Goal: Information Seeking & Learning: Understand process/instructions

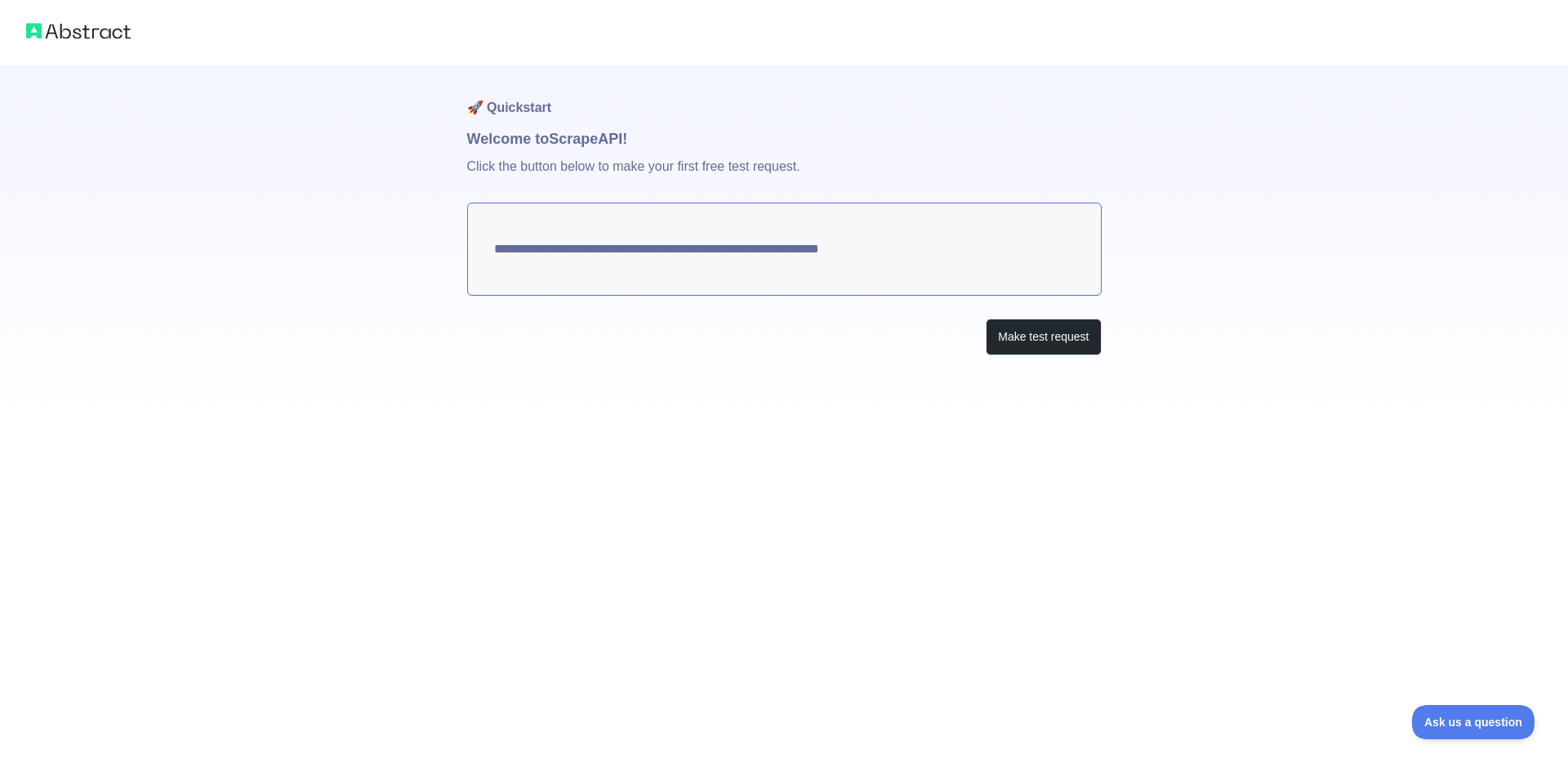
click at [949, 276] on textarea "**********" at bounding box center [784, 248] width 635 height 93
click at [1007, 339] on button "Make test request" at bounding box center [1043, 337] width 116 height 37
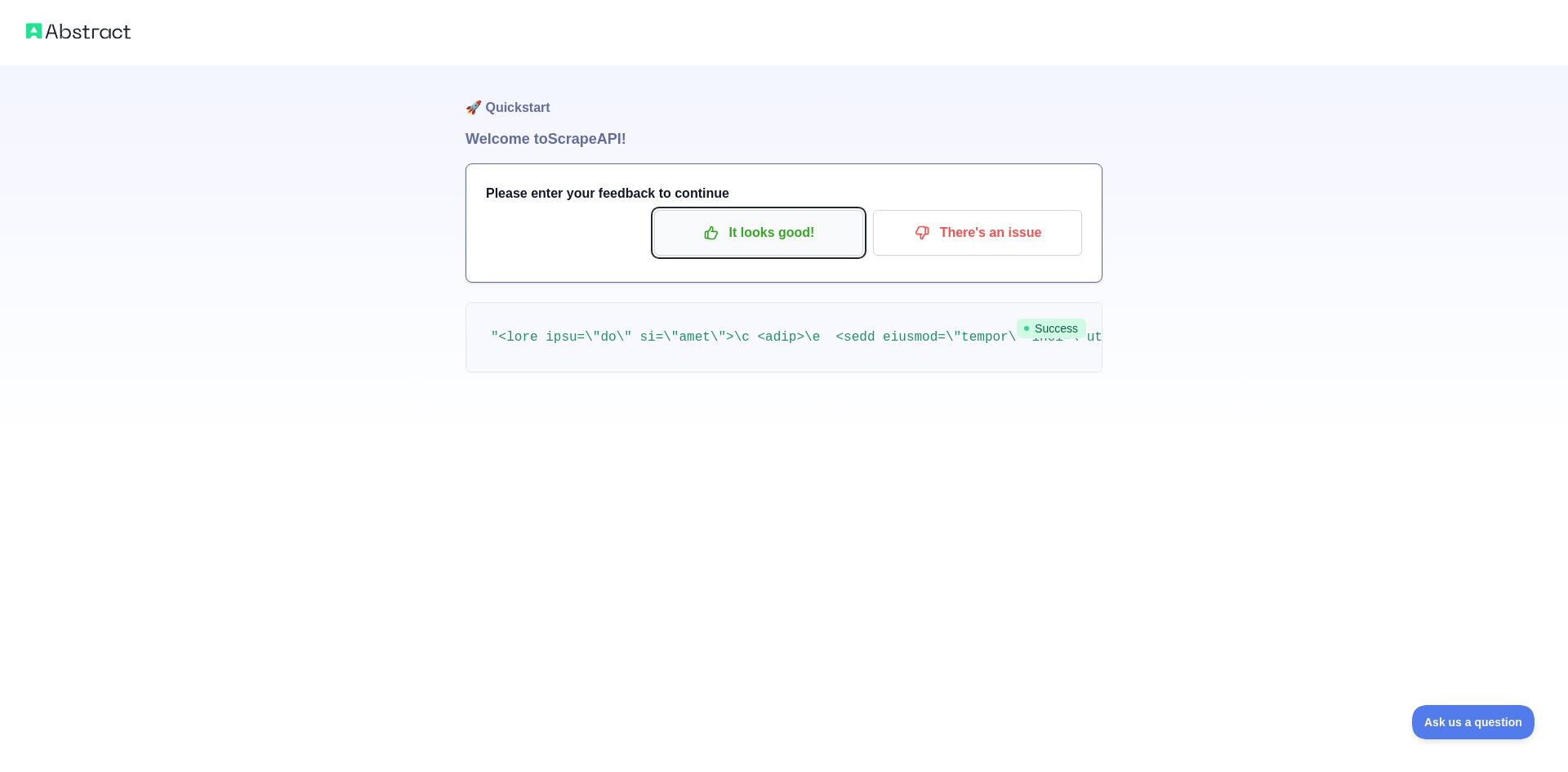
click at [813, 233] on p "It looks good!" at bounding box center [759, 233] width 184 height 28
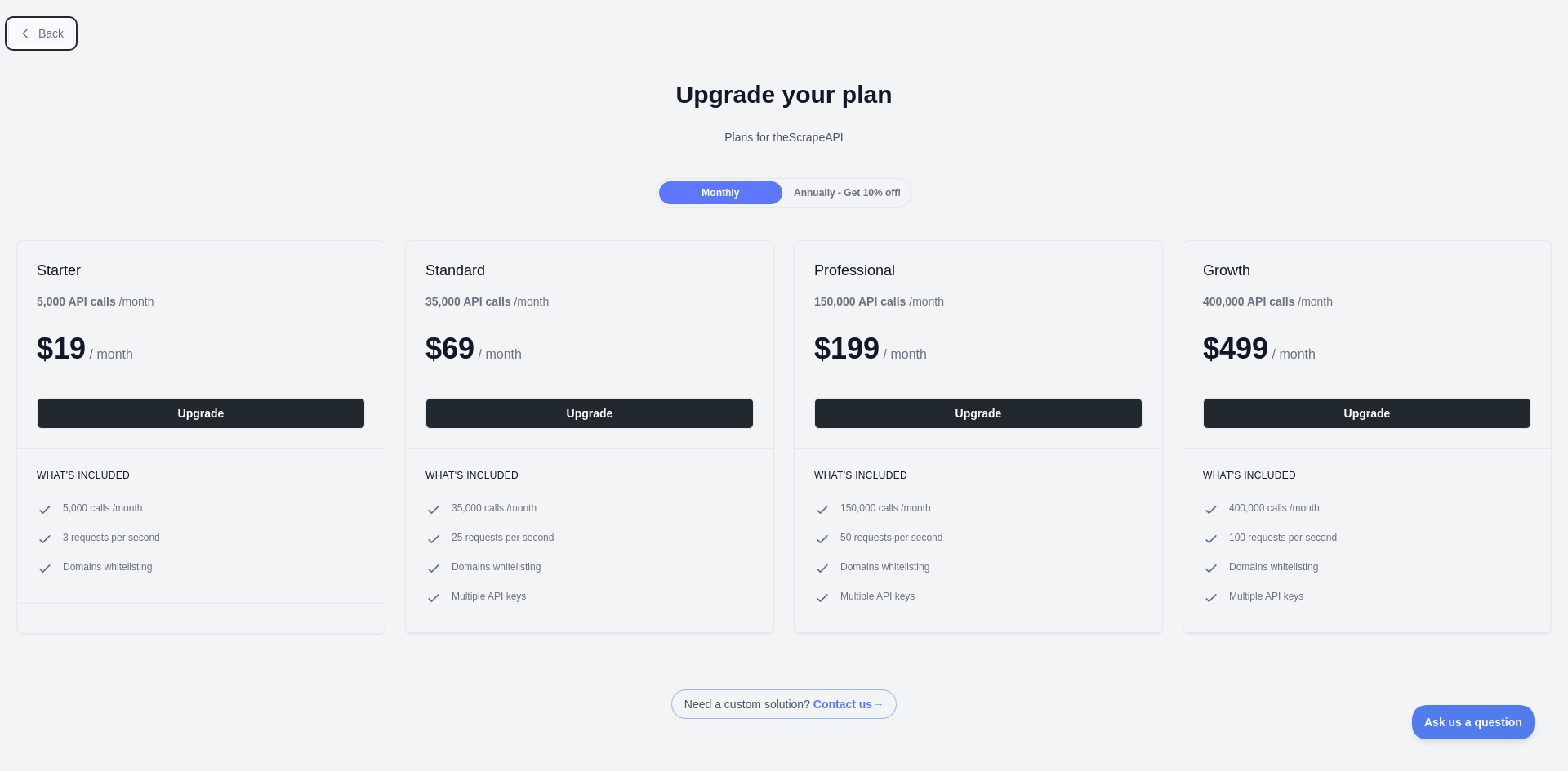
click at [21, 35] on icon at bounding box center [25, 34] width 13 height 13
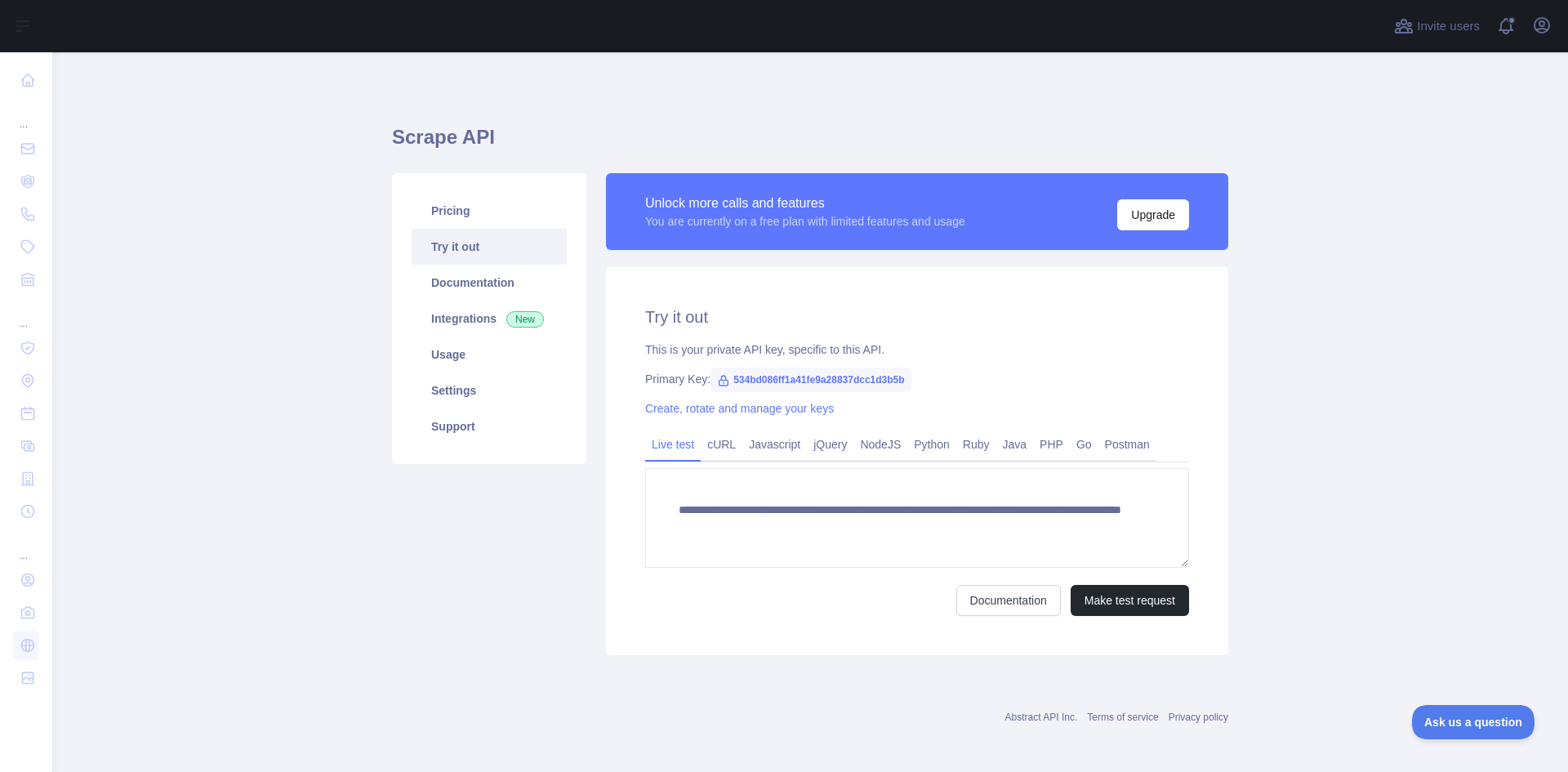
click at [465, 247] on link "Try it out" at bounding box center [489, 246] width 155 height 36
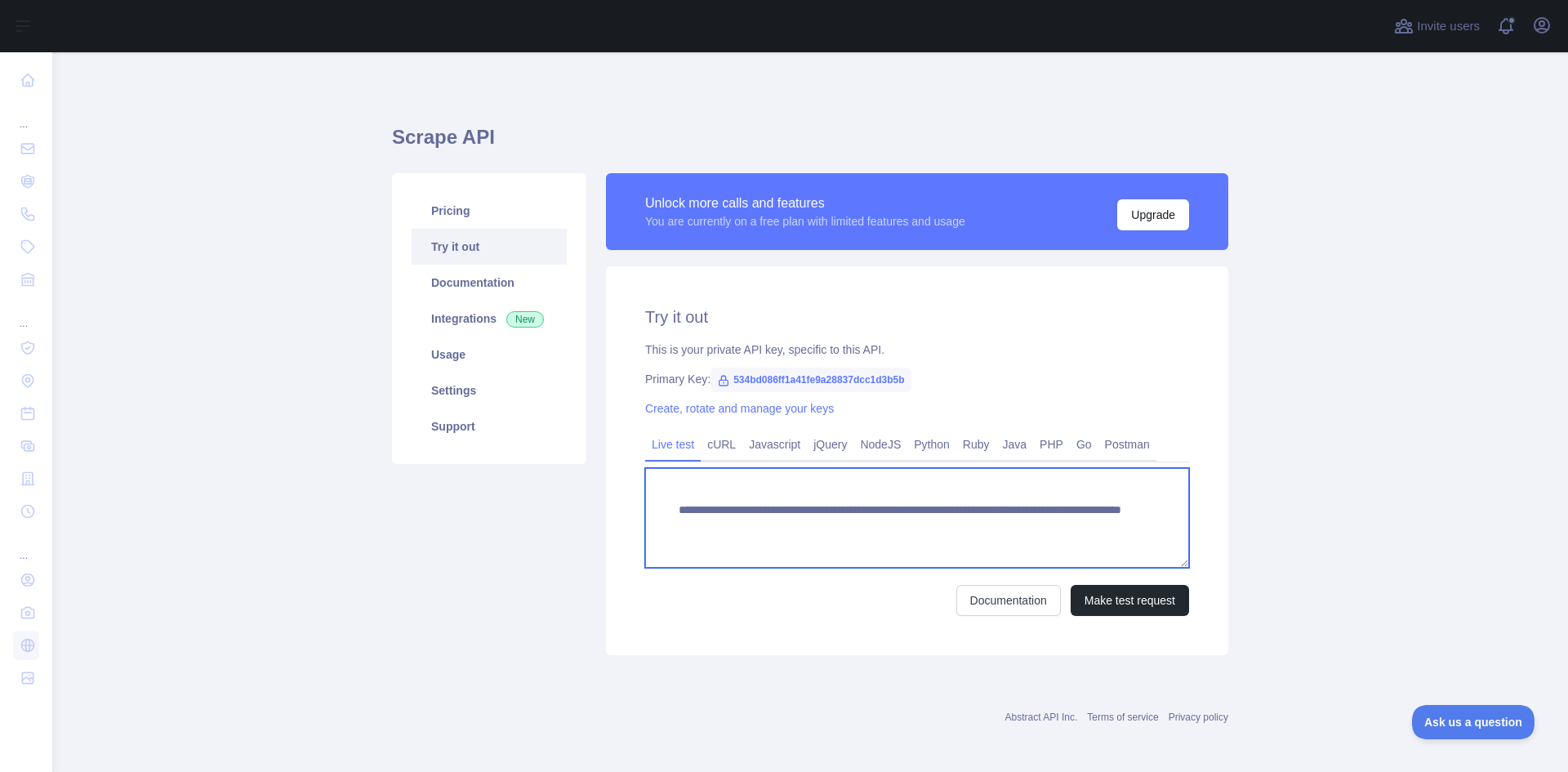
drag, startPoint x: 1117, startPoint y: 520, endPoint x: 940, endPoint y: 528, distance: 177.2
click at [940, 528] on textarea "**********" at bounding box center [917, 518] width 544 height 100
paste textarea "**********"
type textarea "**********"
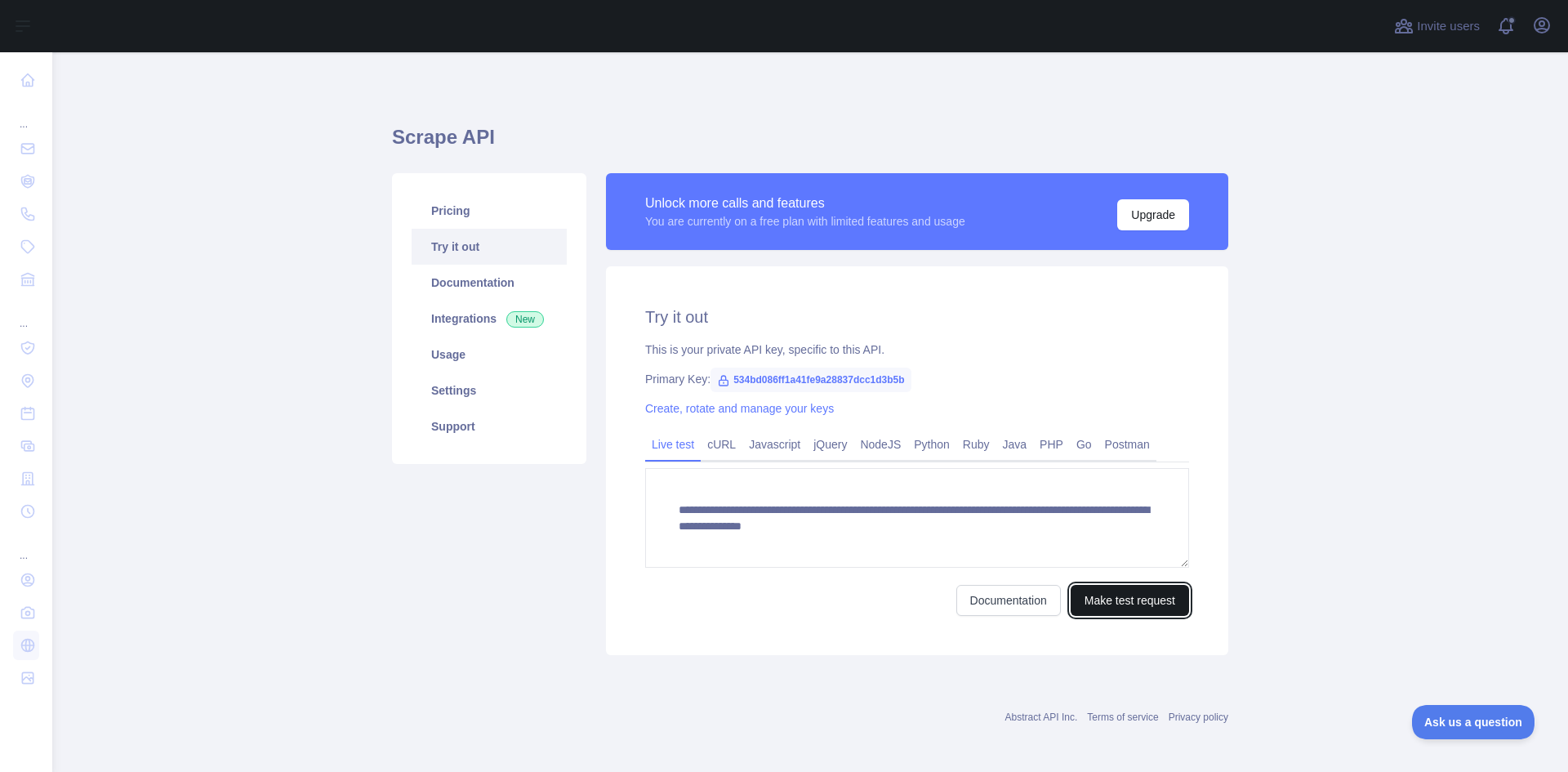
click at [1085, 602] on button "Make test request" at bounding box center [1130, 600] width 118 height 31
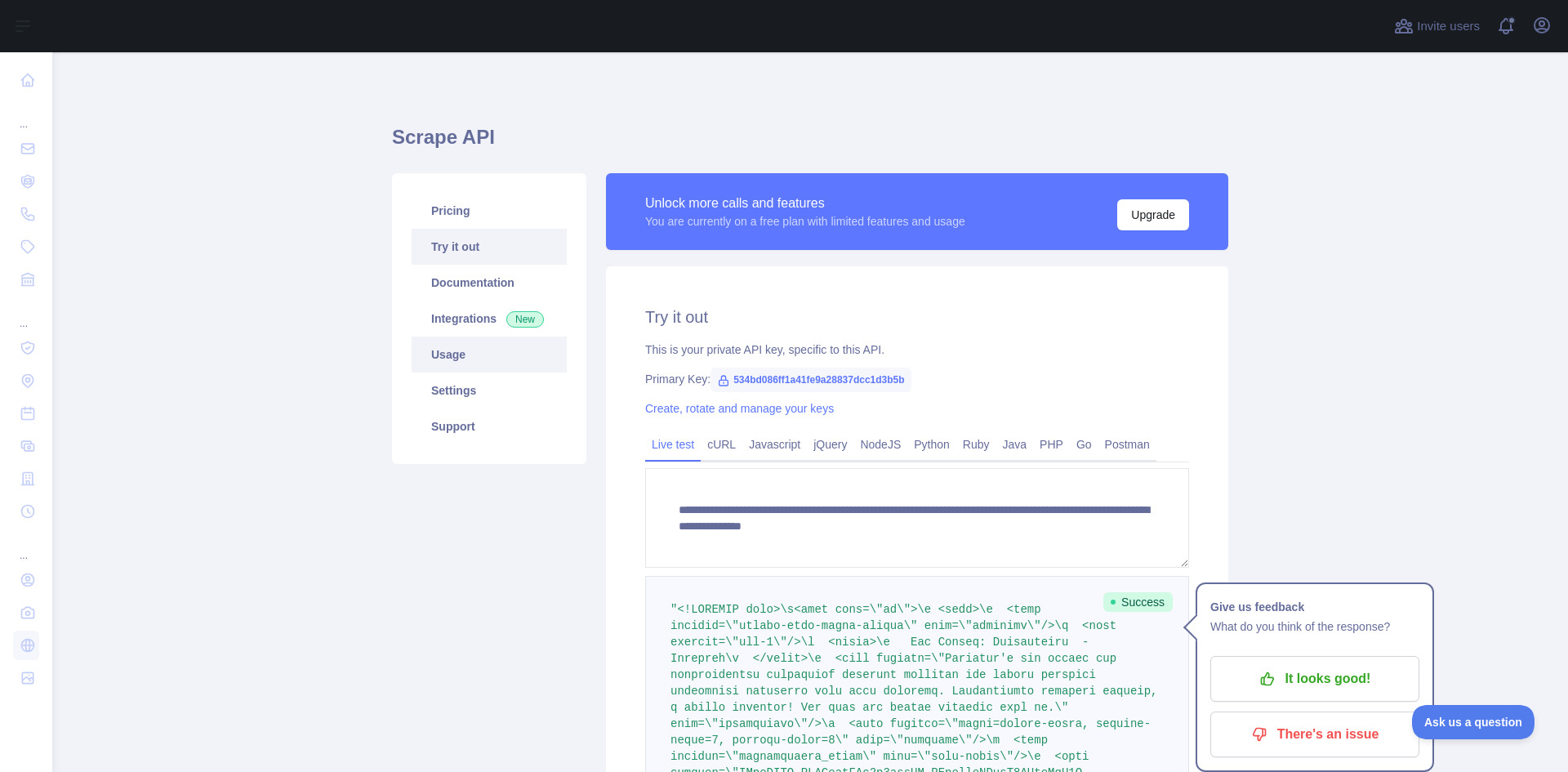
click at [447, 352] on link "Usage" at bounding box center [489, 354] width 155 height 36
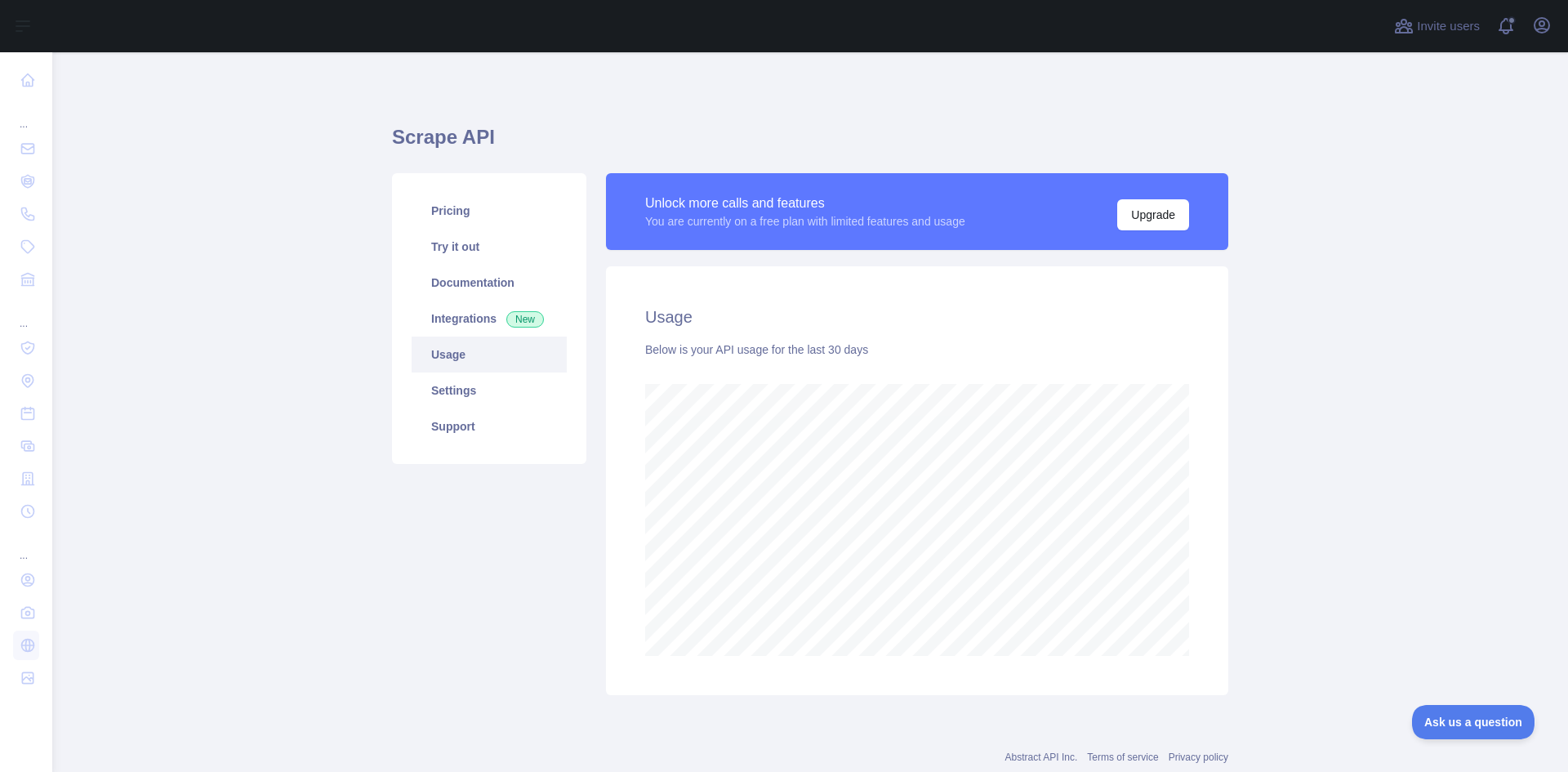
scroll to position [720, 1504]
click at [452, 312] on link "Integrations New" at bounding box center [489, 319] width 155 height 36
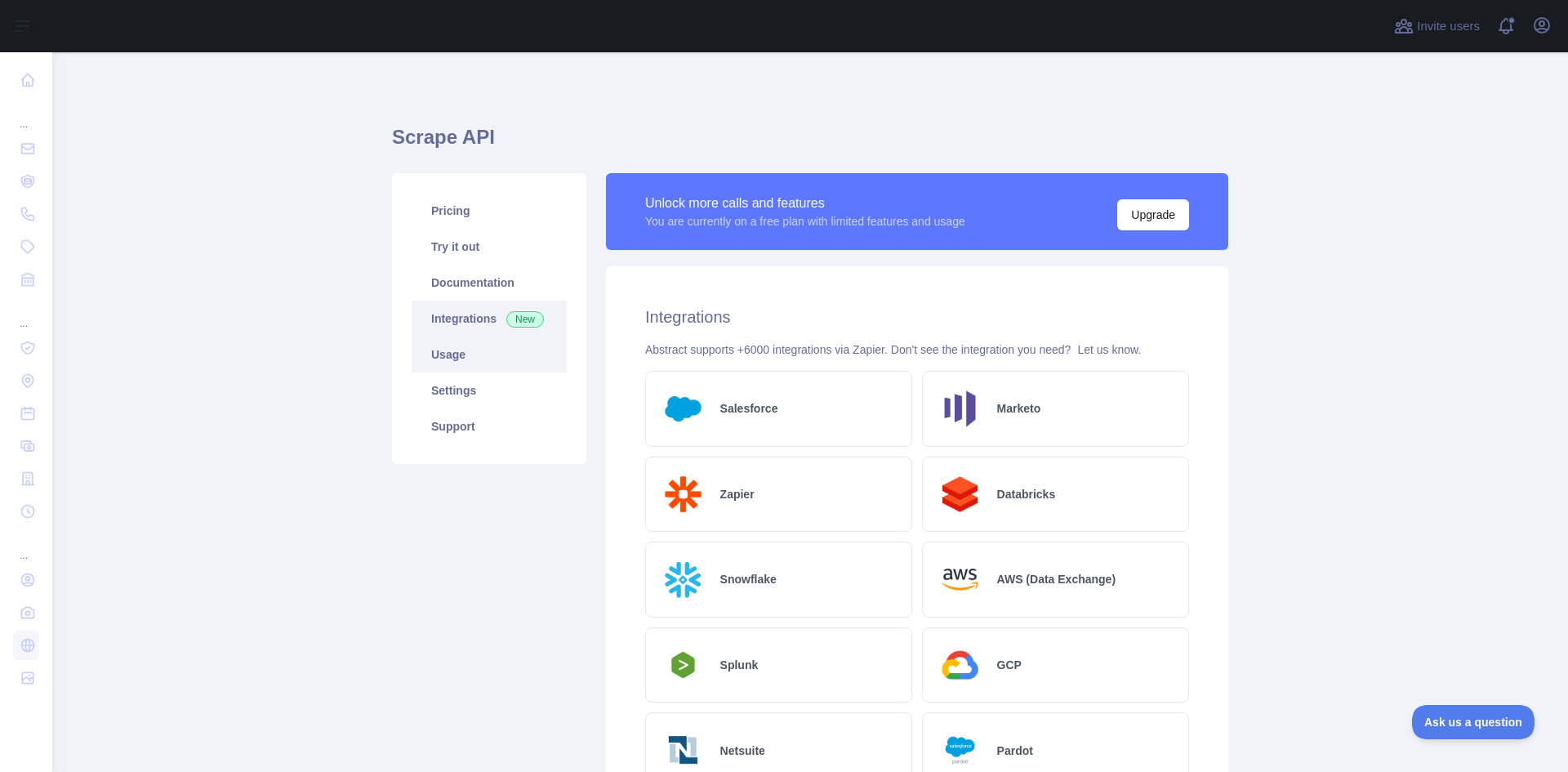
click at [459, 357] on link "Usage" at bounding box center [489, 354] width 155 height 36
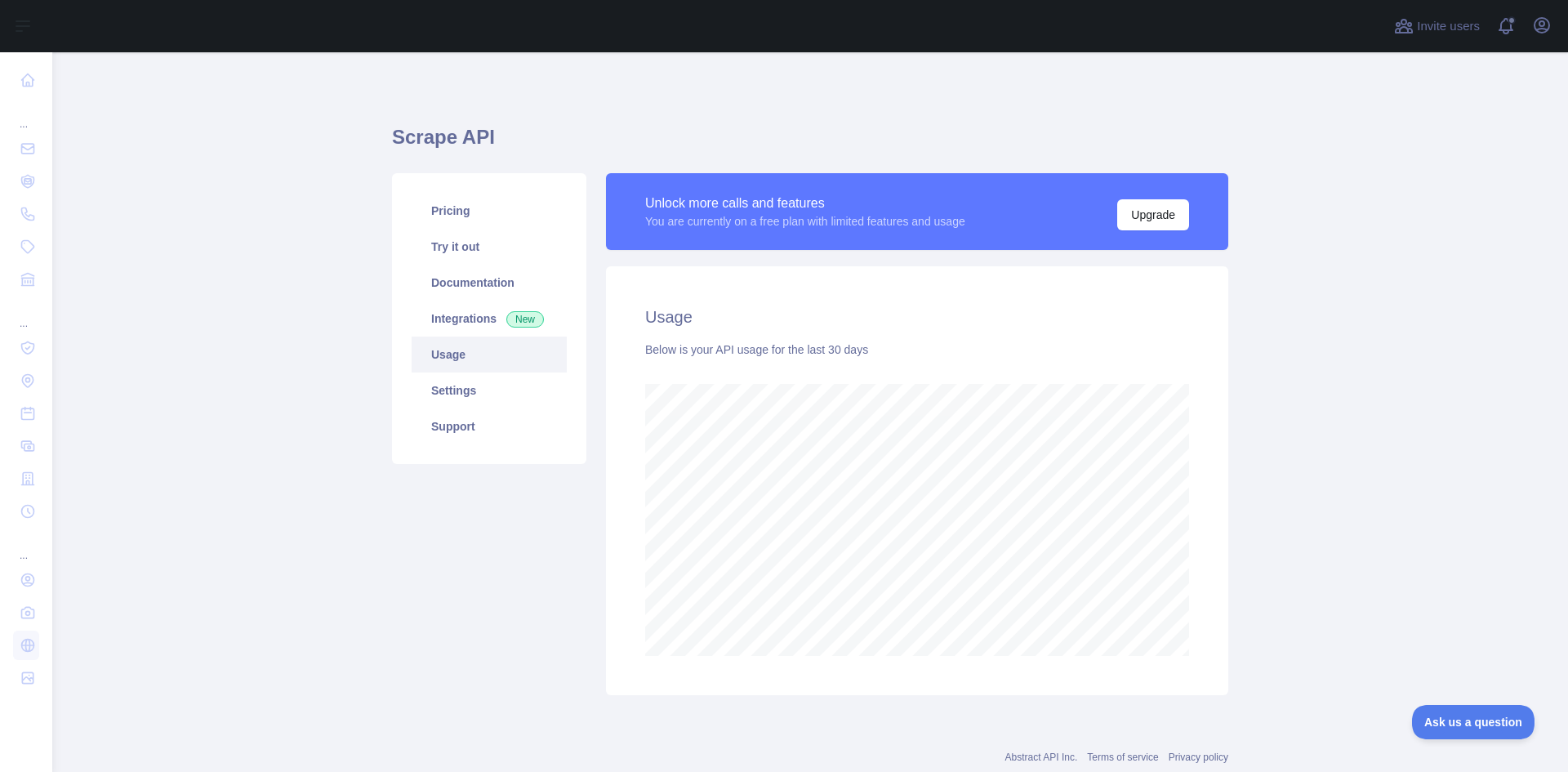
scroll to position [720, 1504]
click at [488, 383] on link "Settings" at bounding box center [489, 390] width 155 height 36
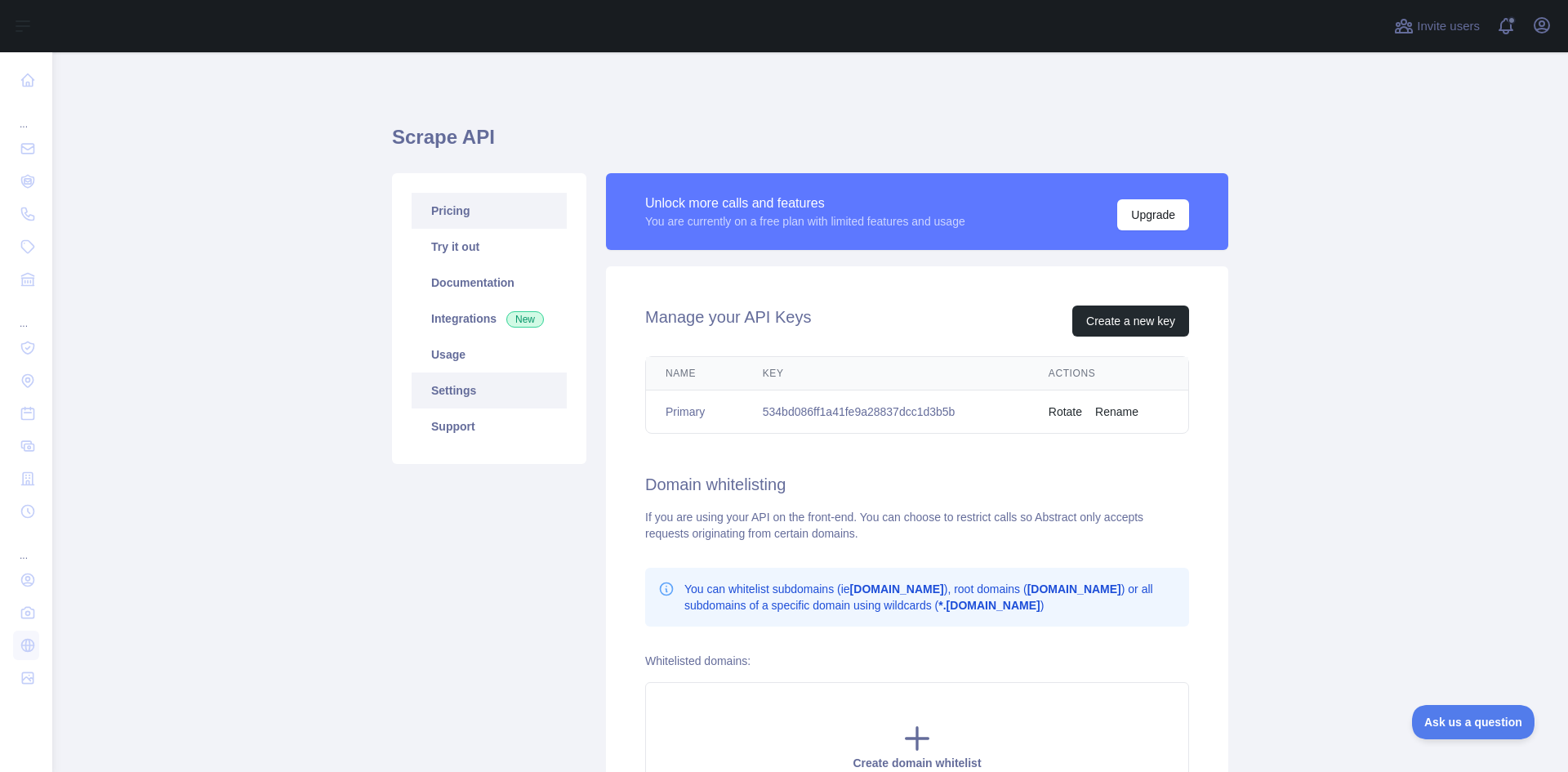
click at [481, 208] on link "Pricing" at bounding box center [489, 211] width 155 height 36
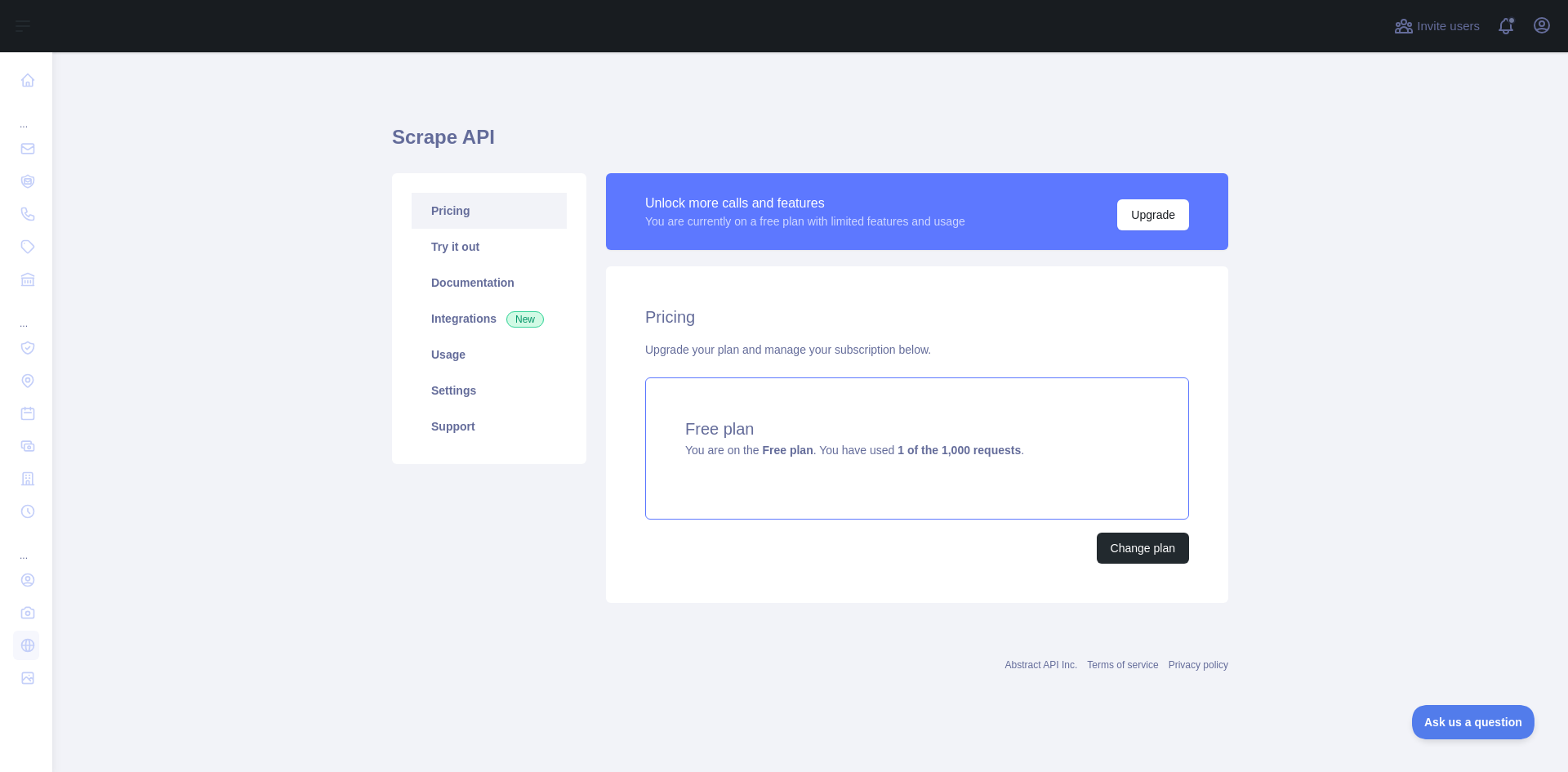
click at [942, 460] on div "Free plan You are on the Free plan . You have used 1 of the 1,000 requests ." at bounding box center [917, 448] width 544 height 142
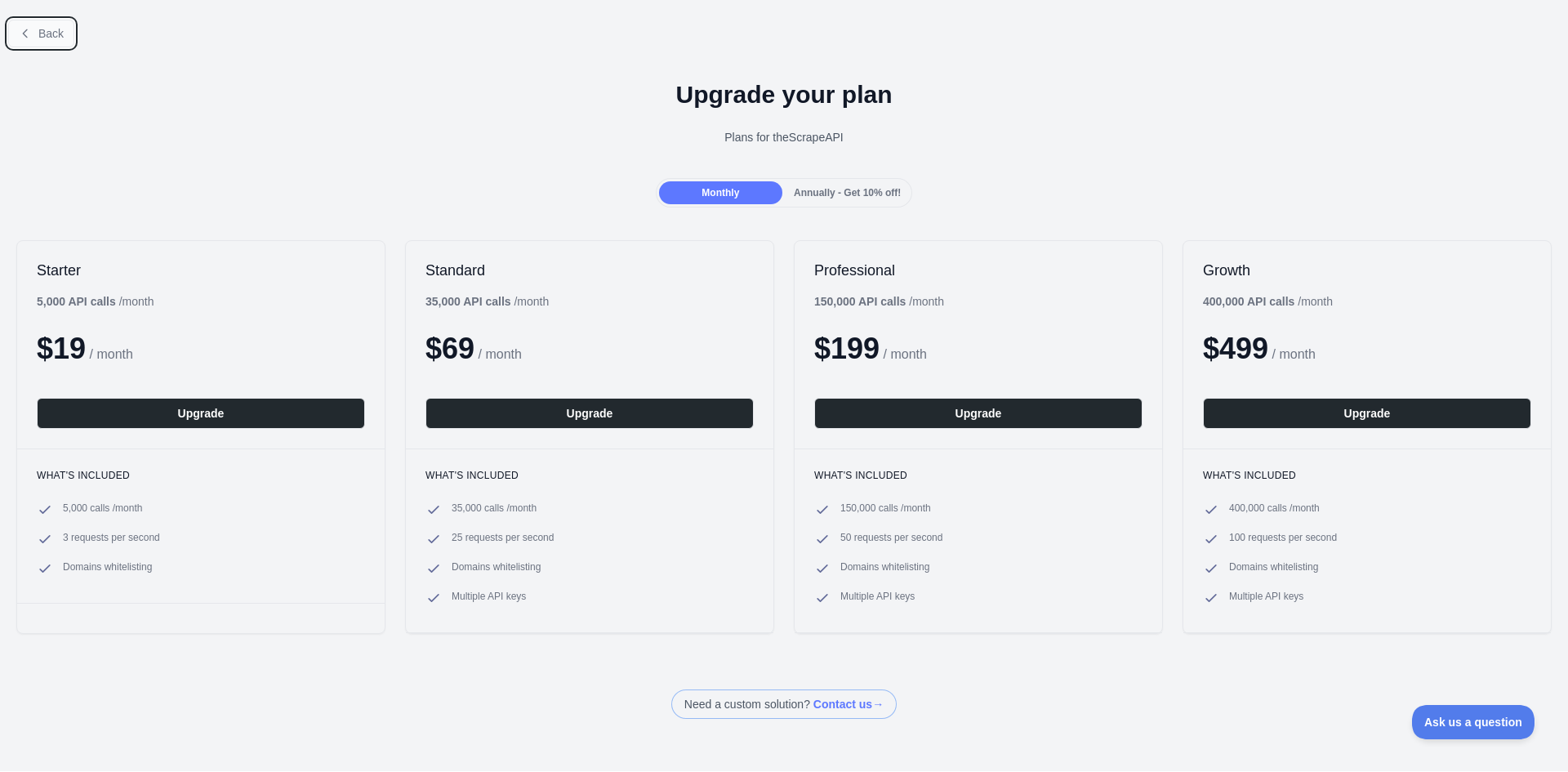
click at [47, 32] on span "Back" at bounding box center [51, 34] width 25 height 13
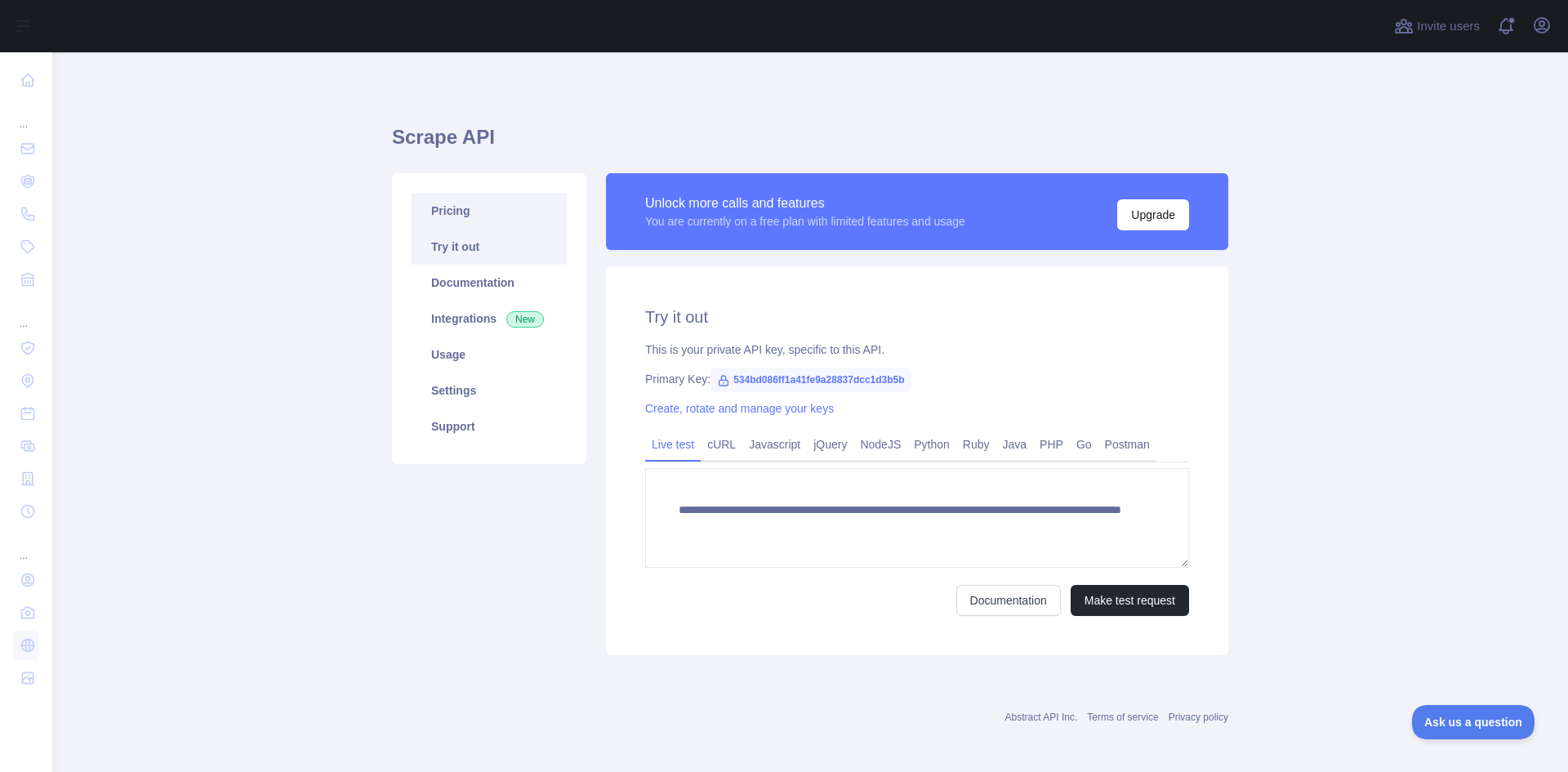
click at [488, 215] on link "Pricing" at bounding box center [489, 211] width 155 height 36
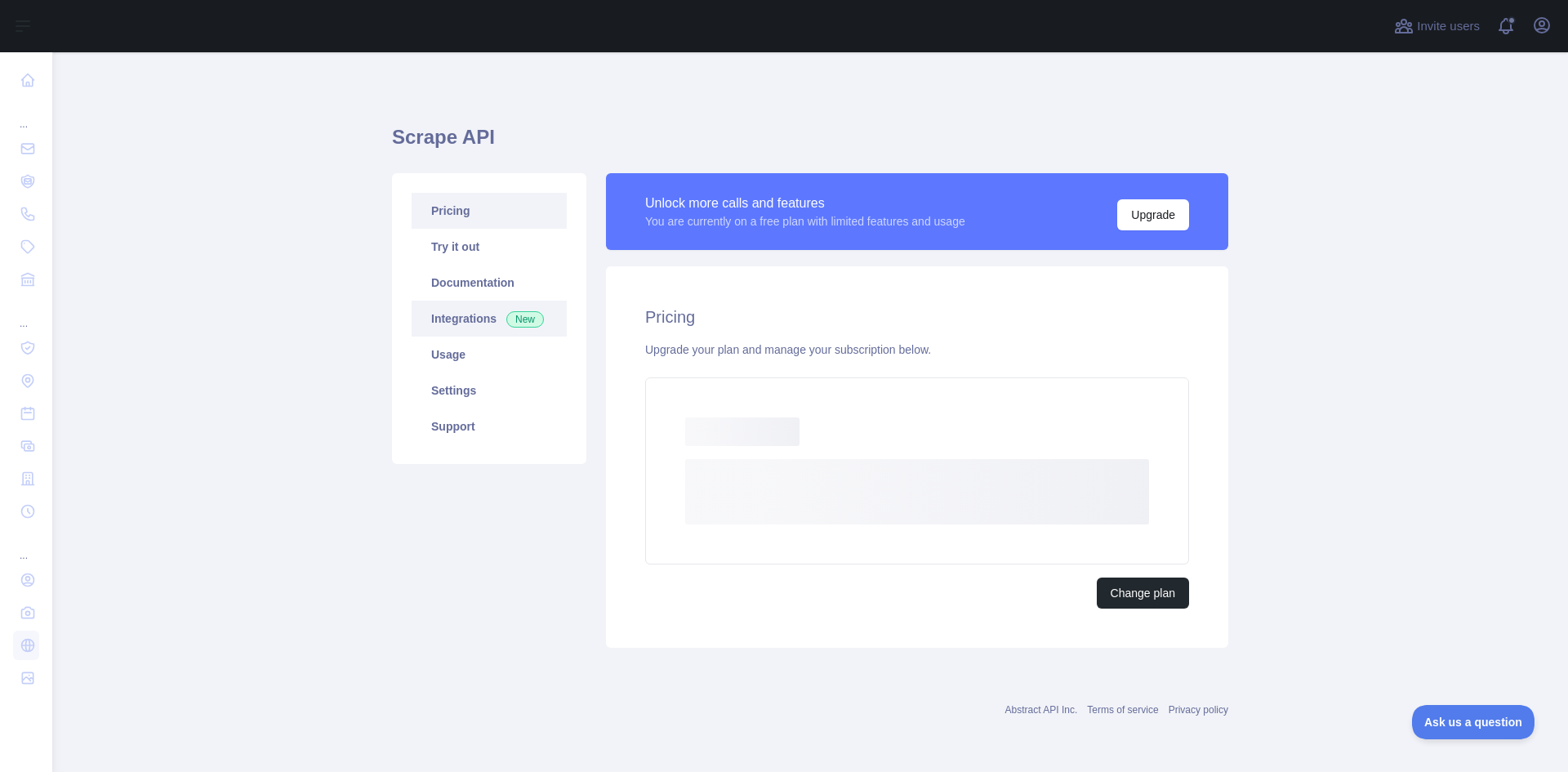
click at [479, 311] on link "Integrations New" at bounding box center [489, 319] width 155 height 36
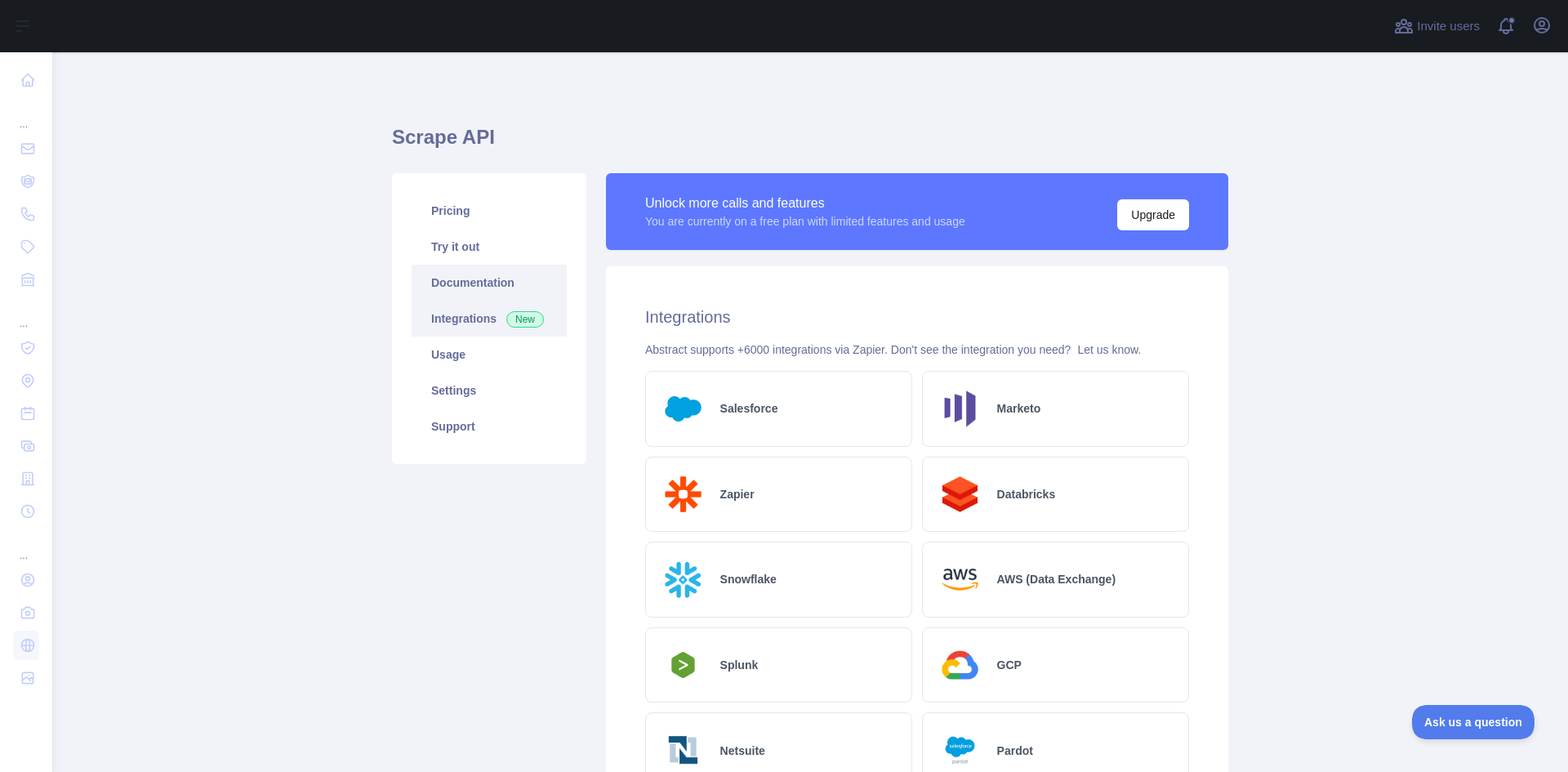
click at [468, 280] on link "Documentation" at bounding box center [489, 283] width 155 height 36
click at [420, 362] on link "Usage" at bounding box center [489, 354] width 155 height 36
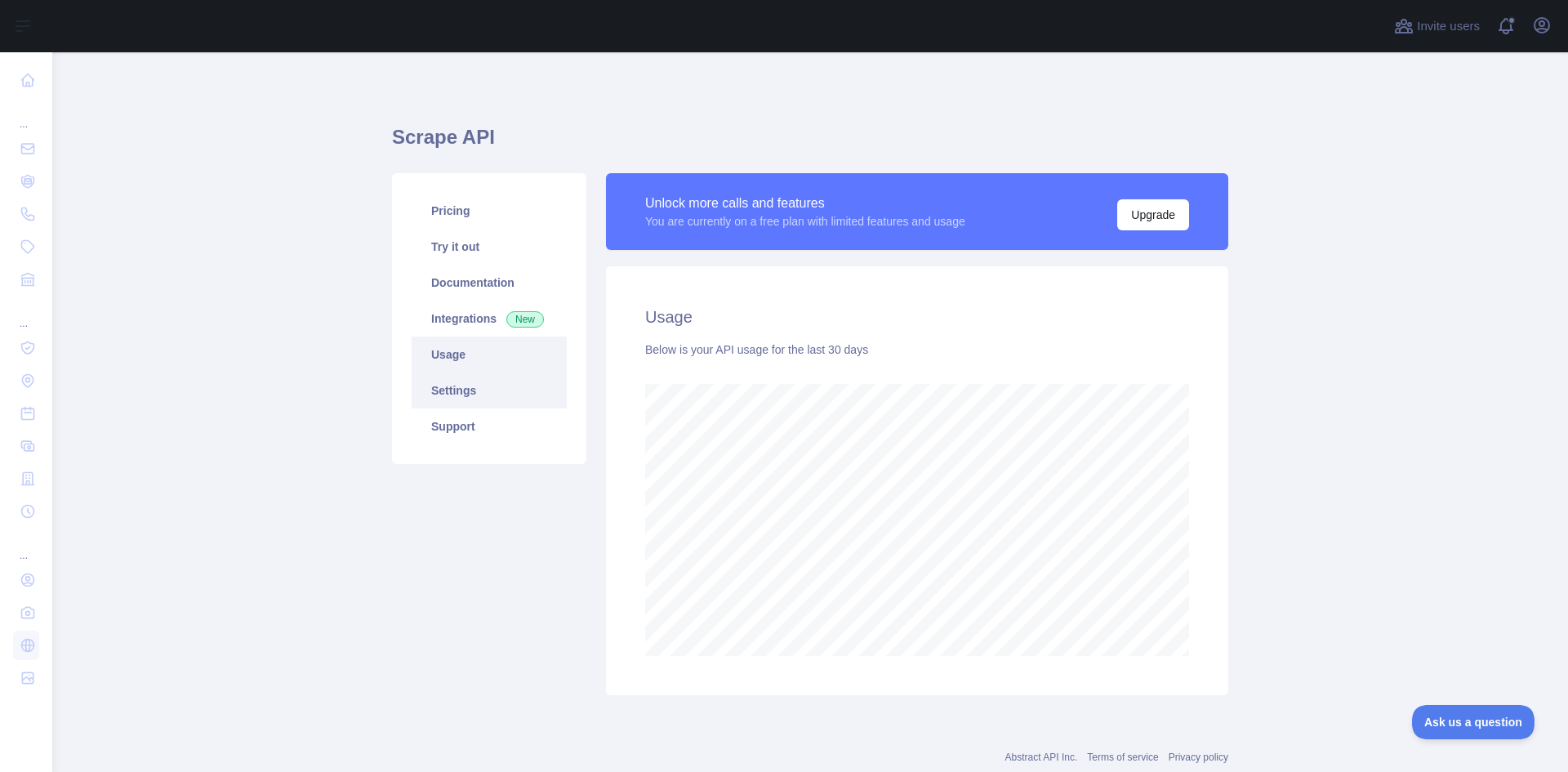
scroll to position [720, 1504]
click at [434, 393] on link "Settings" at bounding box center [489, 390] width 155 height 36
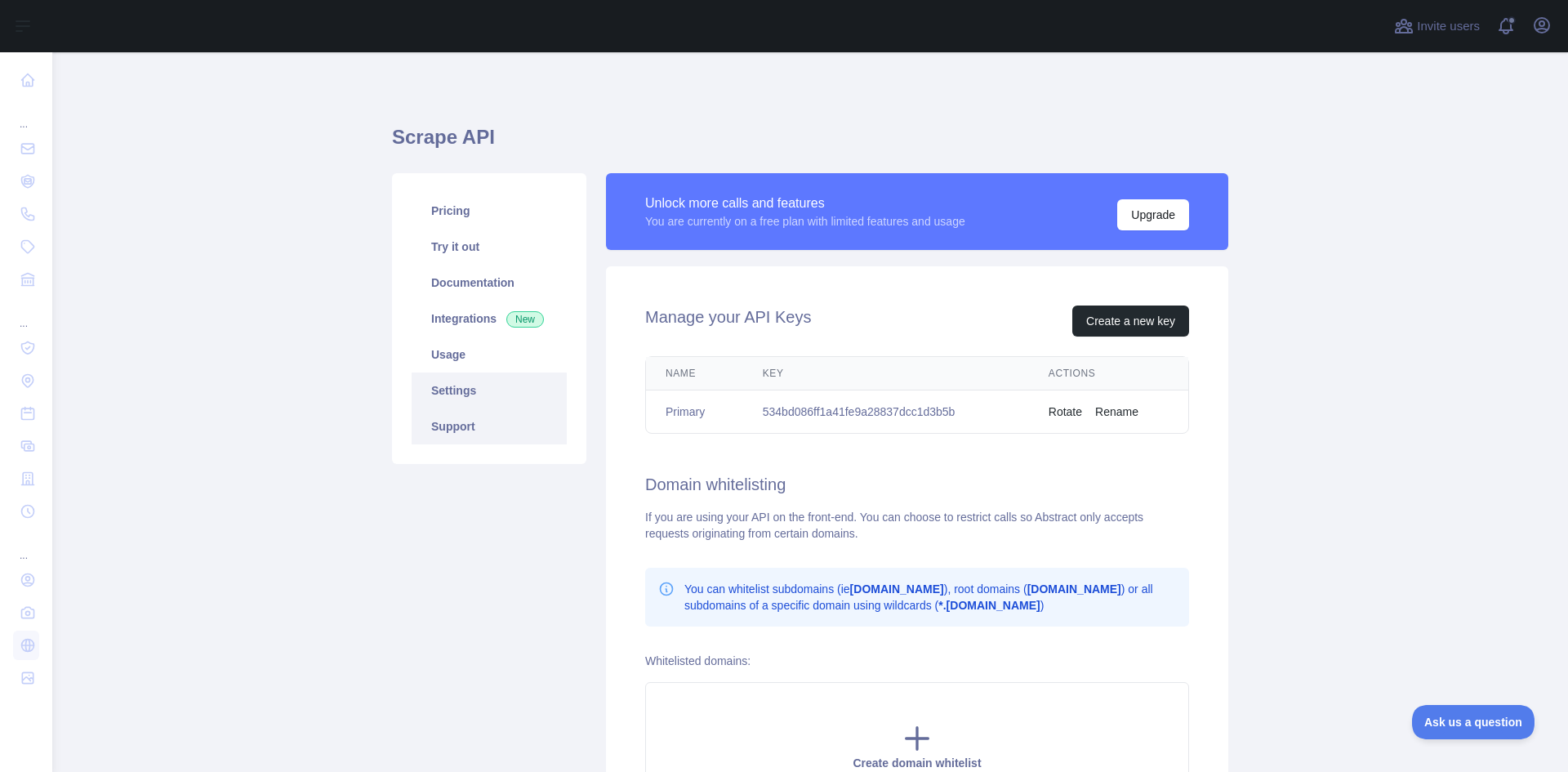
click at [439, 416] on link "Support" at bounding box center [489, 426] width 155 height 36
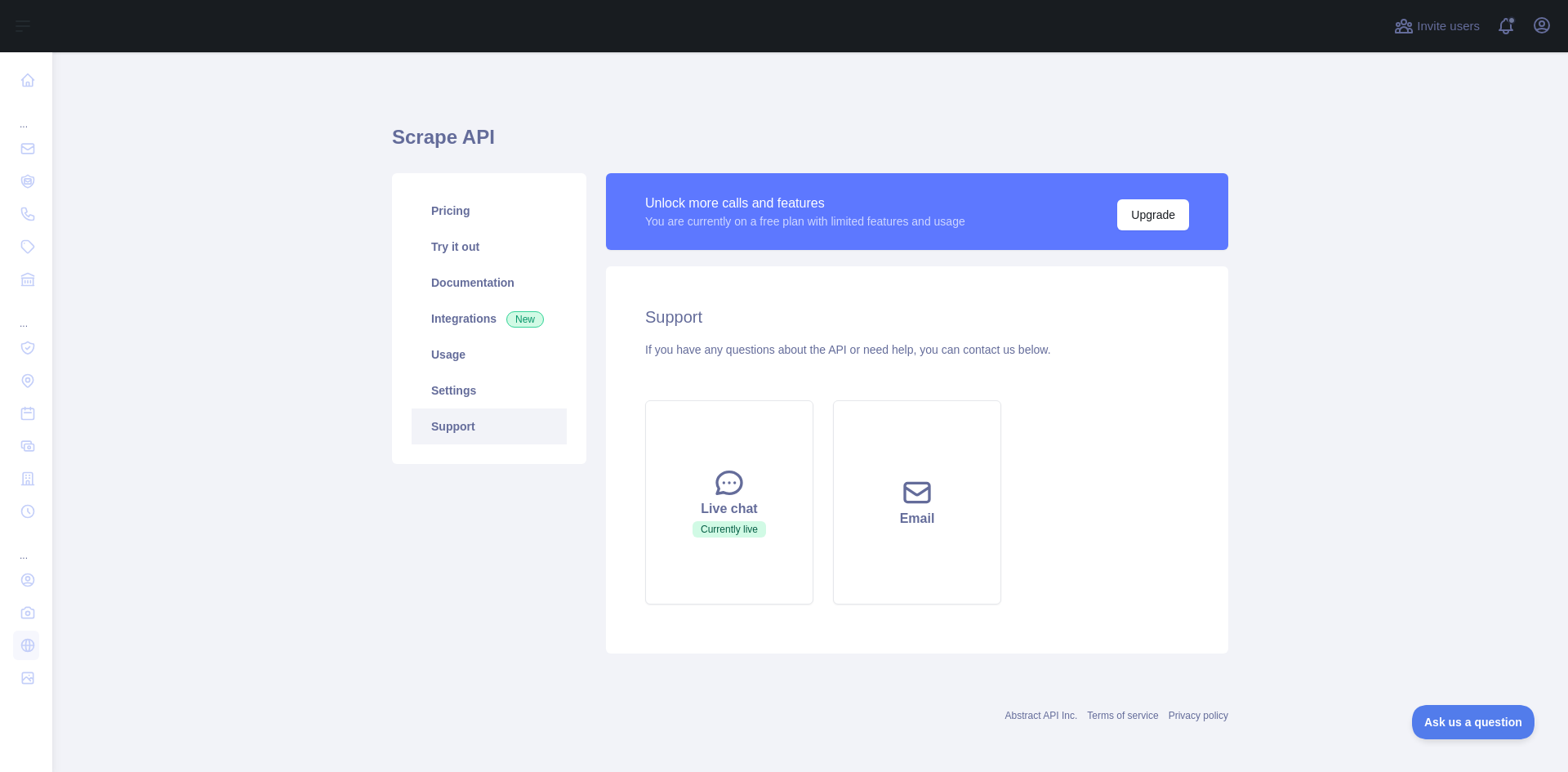
click at [439, 445] on div "Pricing Try it out Documentation Integrations New Usage Settings Support" at bounding box center [489, 318] width 195 height 291
click at [455, 209] on link "Pricing" at bounding box center [489, 211] width 155 height 36
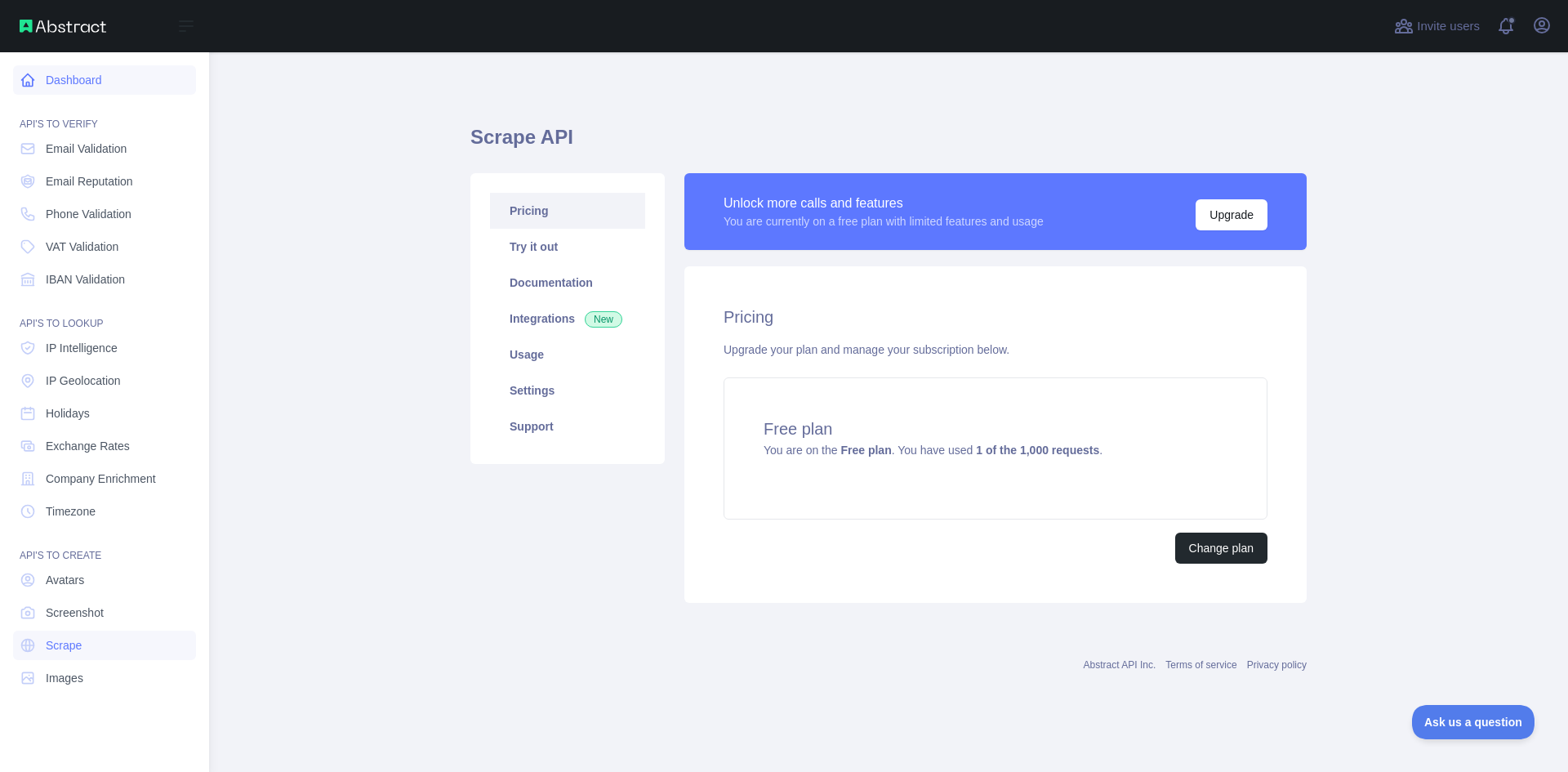
click at [20, 79] on icon at bounding box center [27, 79] width 16 height 16
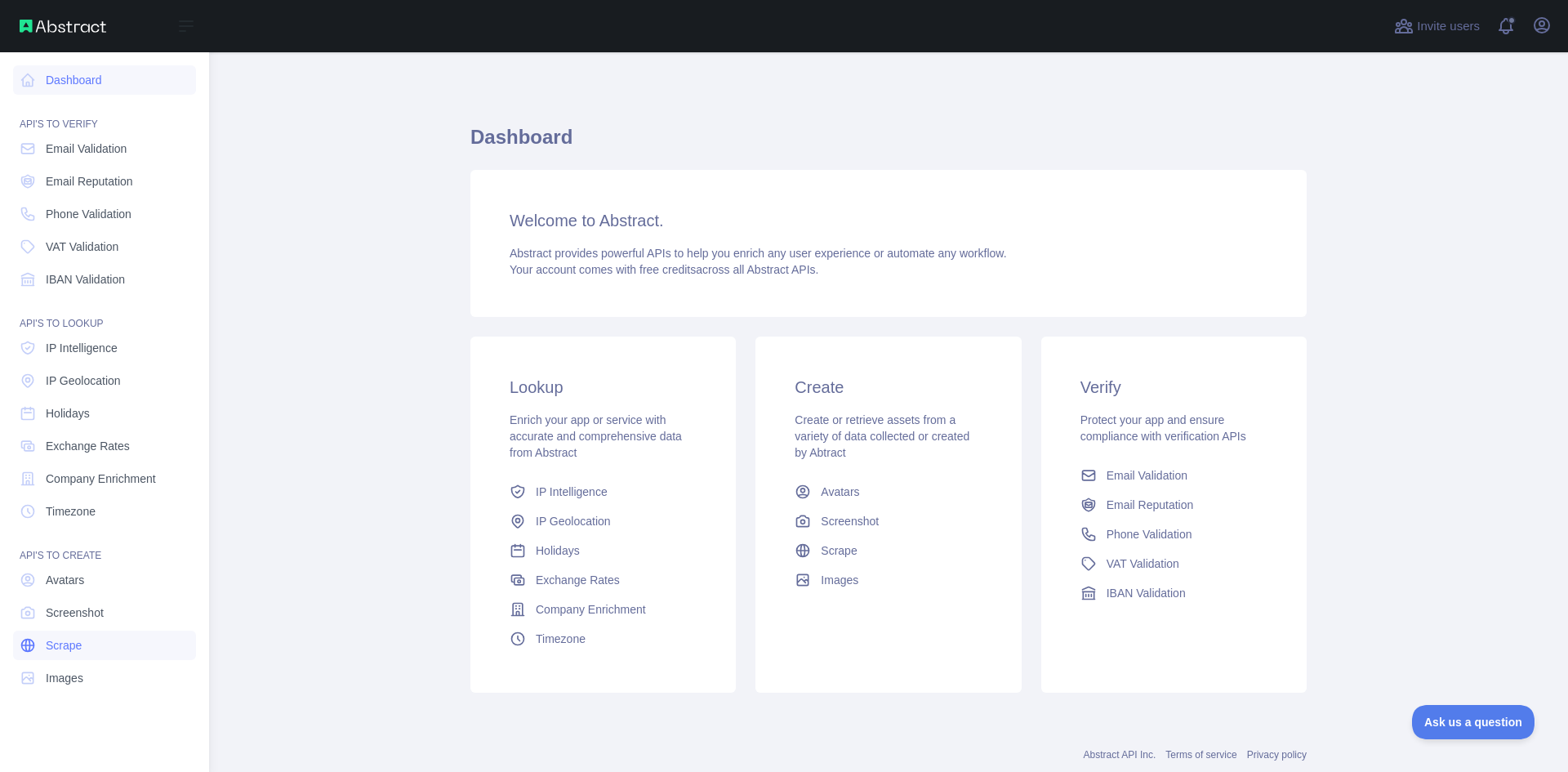
click at [66, 654] on link "Scrape" at bounding box center [104, 645] width 183 height 29
